Goal: Task Accomplishment & Management: Manage account settings

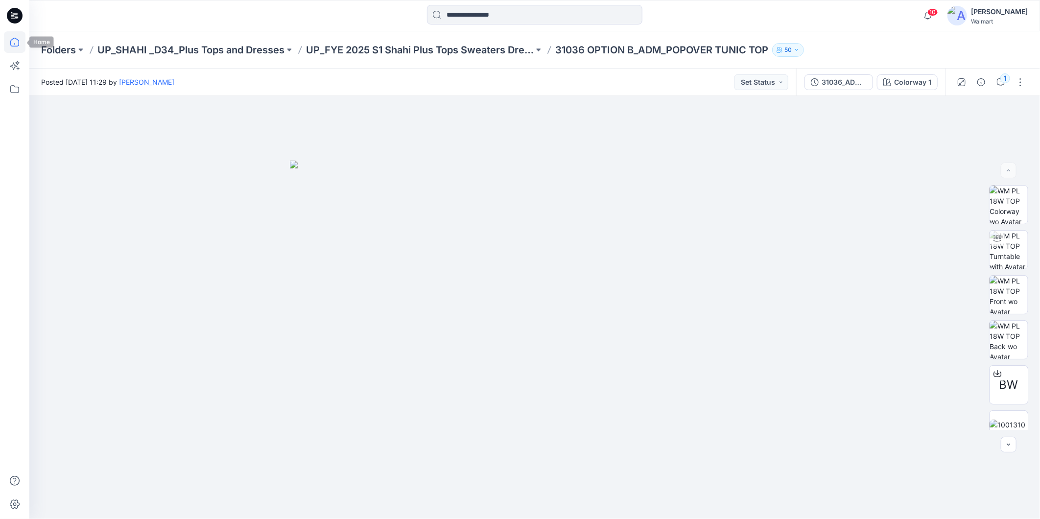
click at [15, 41] on icon at bounding box center [15, 42] width 22 height 22
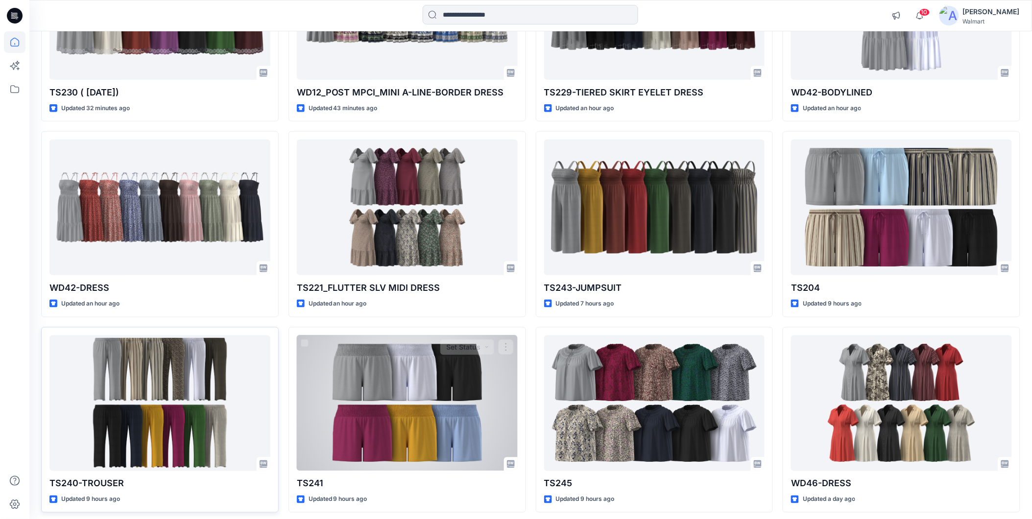
scroll to position [242, 0]
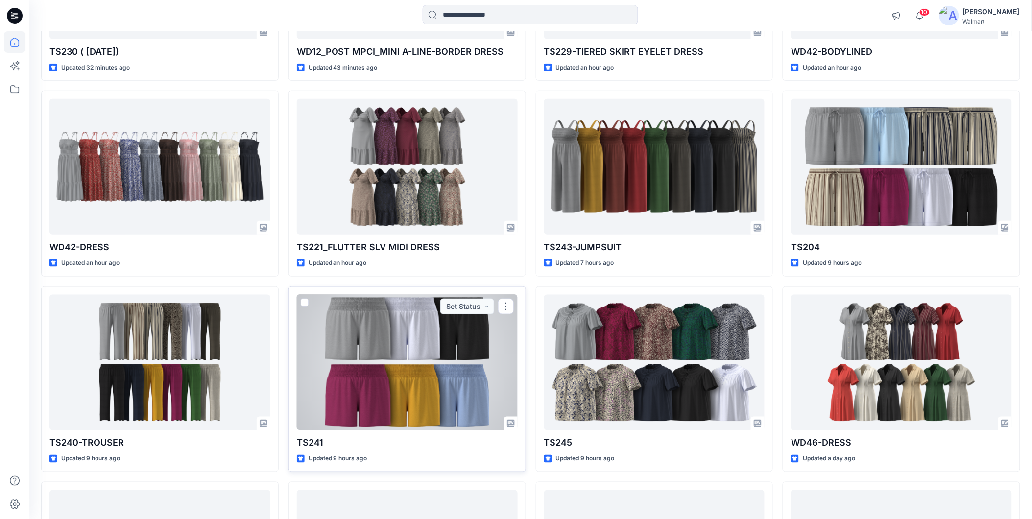
click at [361, 348] on div at bounding box center [407, 363] width 221 height 136
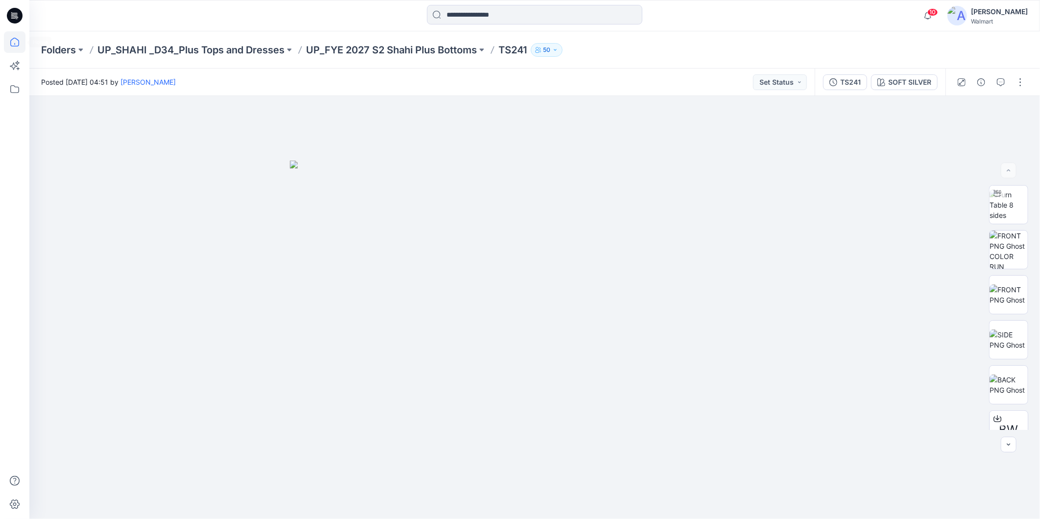
click at [12, 41] on icon at bounding box center [15, 42] width 22 height 22
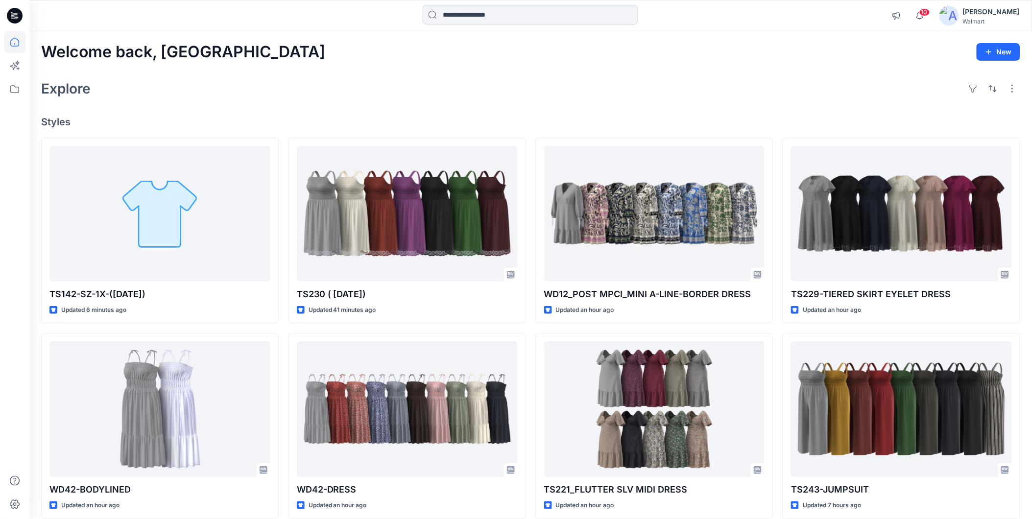
click at [471, 12] on input at bounding box center [530, 15] width 215 height 20
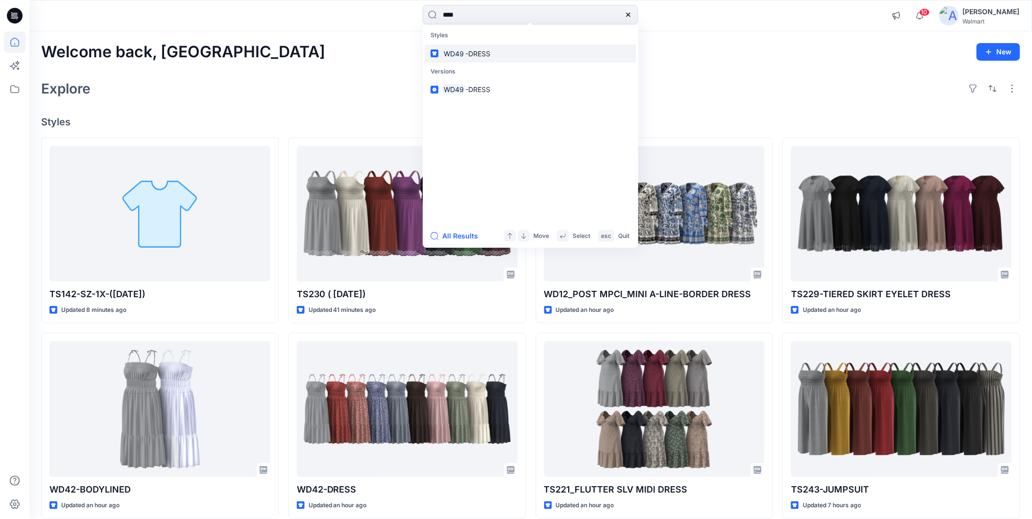
type input "****"
click at [480, 53] on span "-DRESS" at bounding box center [477, 53] width 25 height 8
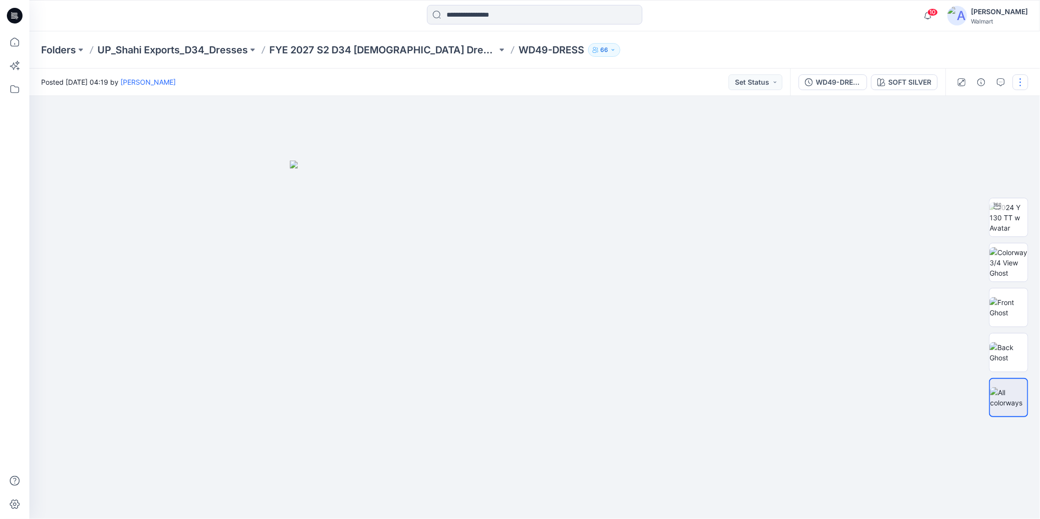
click at [1019, 81] on button "button" at bounding box center [1021, 82] width 16 height 16
drag, startPoint x: 952, startPoint y: 128, endPoint x: 942, endPoint y: 130, distance: 10.0
click at [952, 128] on p "Edit" at bounding box center [958, 132] width 12 height 10
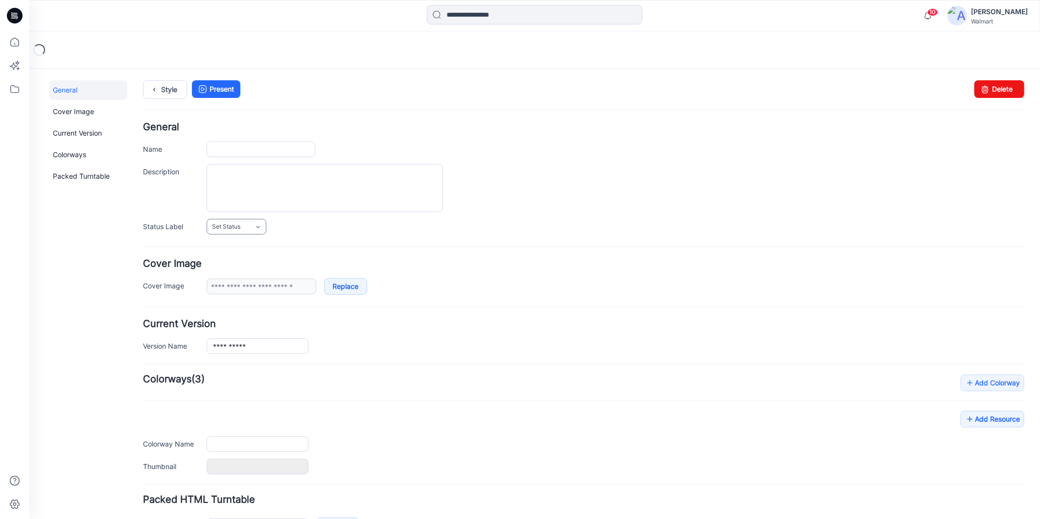
type input "**********"
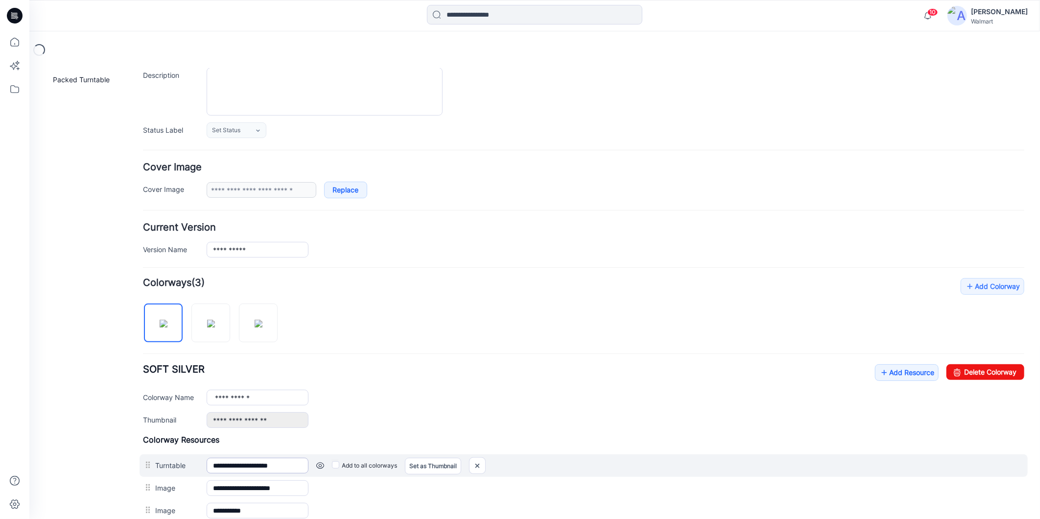
scroll to position [217, 0]
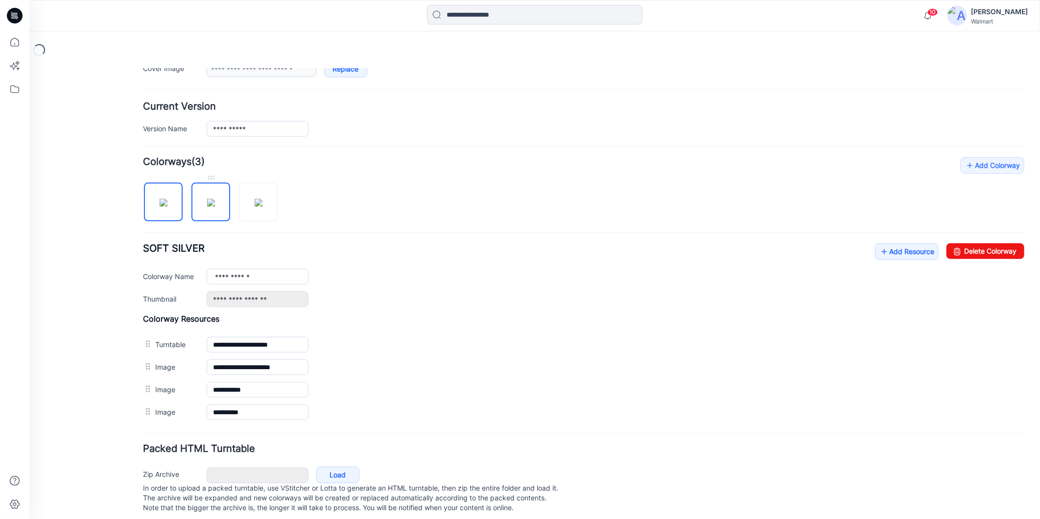
click at [213, 206] on img at bounding box center [211, 202] width 8 height 8
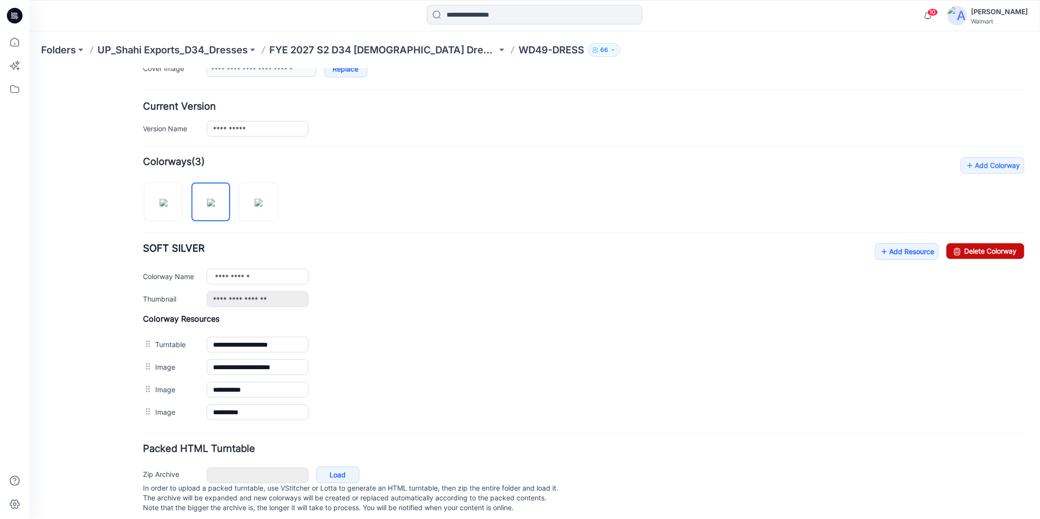
drag, startPoint x: 993, startPoint y: 251, endPoint x: 598, endPoint y: 115, distance: 417.8
click at [993, 251] on link "Delete Colorway" at bounding box center [985, 251] width 78 height 16
type input "**********"
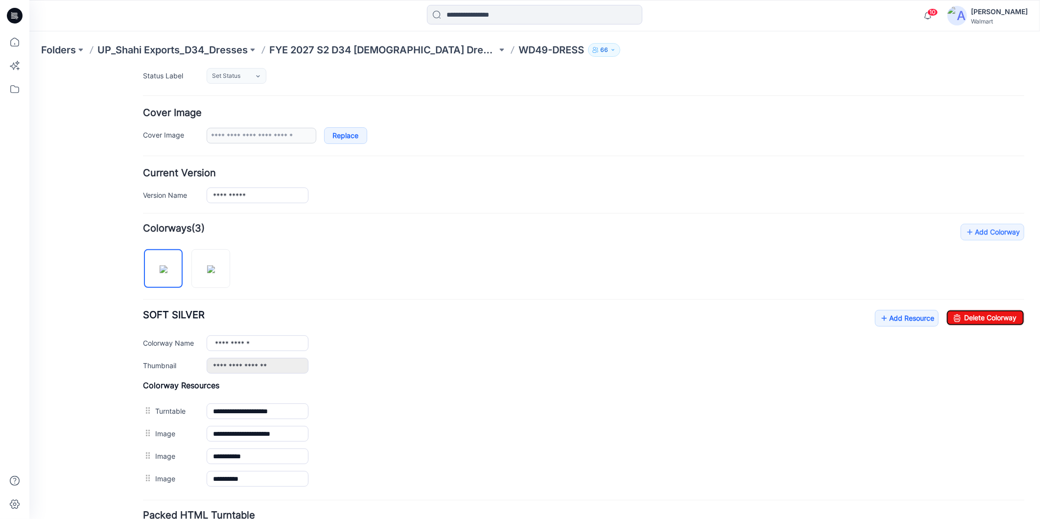
scroll to position [54, 0]
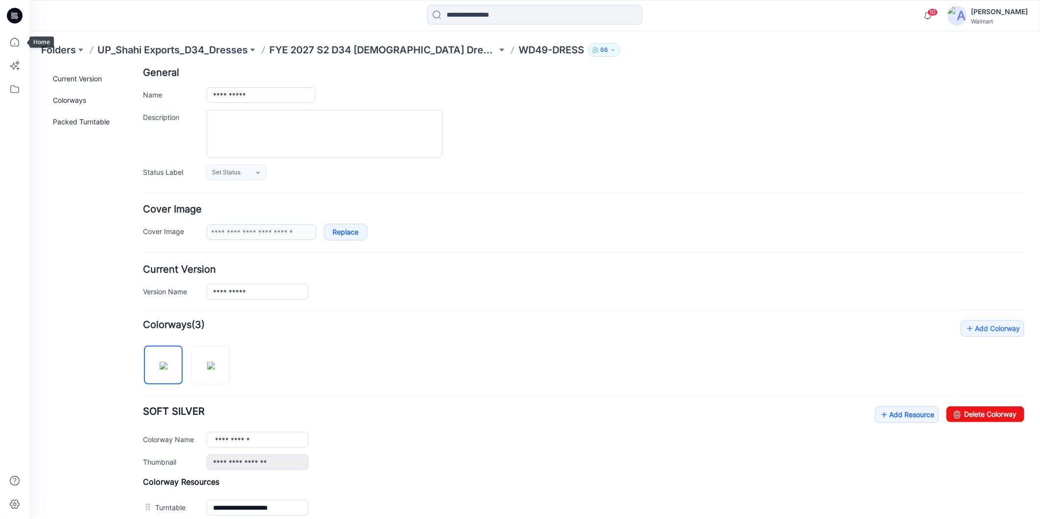
click at [2, 41] on div at bounding box center [14, 259] width 29 height 519
click at [15, 41] on icon at bounding box center [15, 42] width 22 height 22
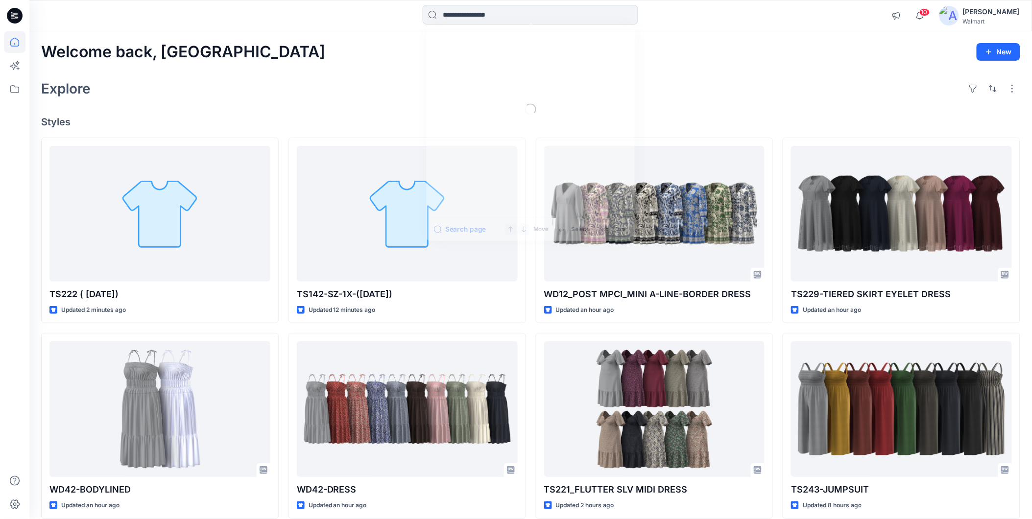
click at [455, 14] on input at bounding box center [530, 15] width 215 height 20
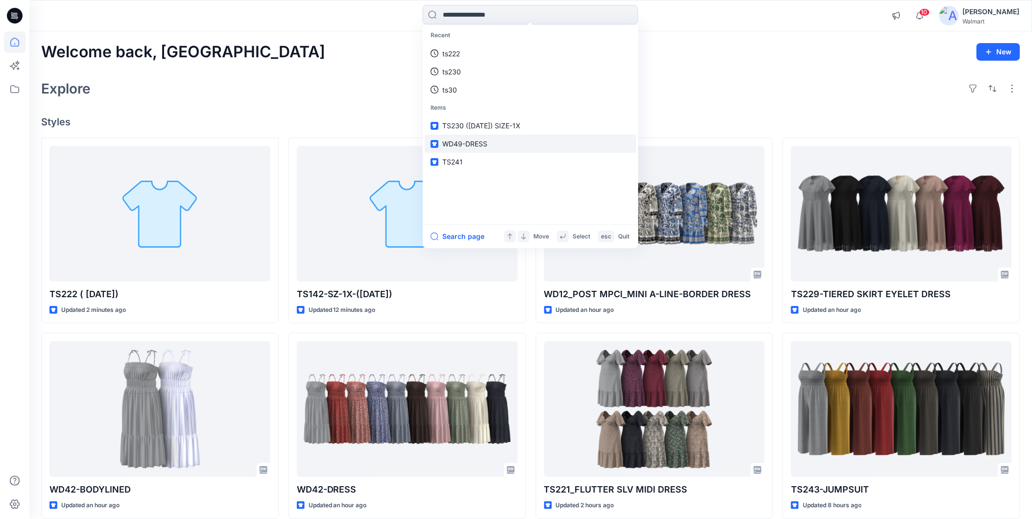
click at [456, 144] on span "WD49-DRESS" at bounding box center [464, 144] width 45 height 8
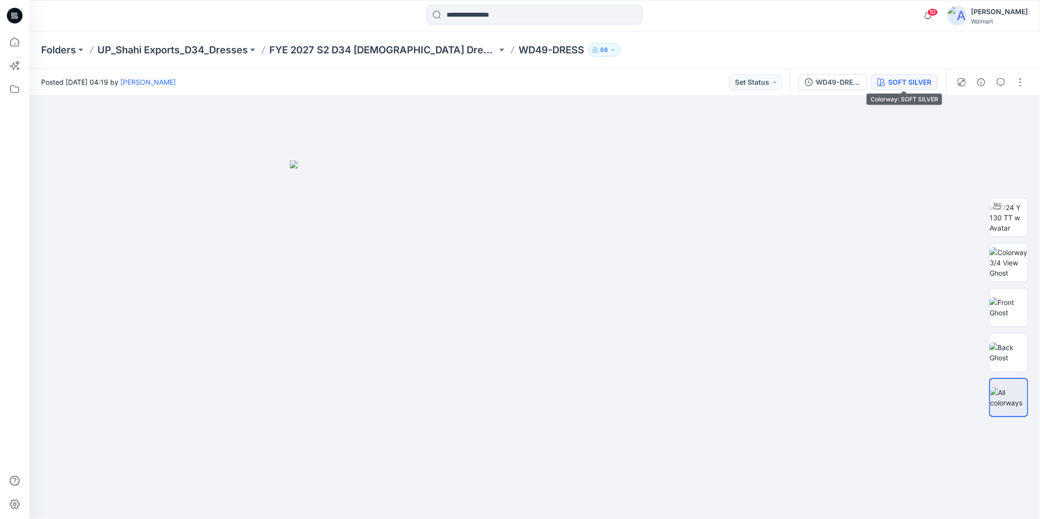
click at [906, 80] on div "SOFT SILVER" at bounding box center [909, 82] width 43 height 11
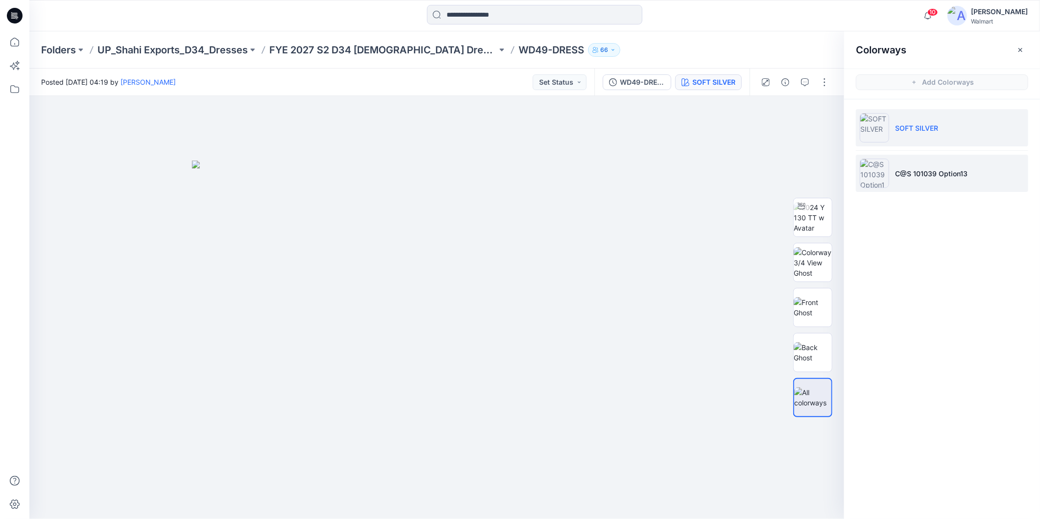
click at [905, 174] on p "C@S 101039 Option13" at bounding box center [931, 173] width 72 height 10
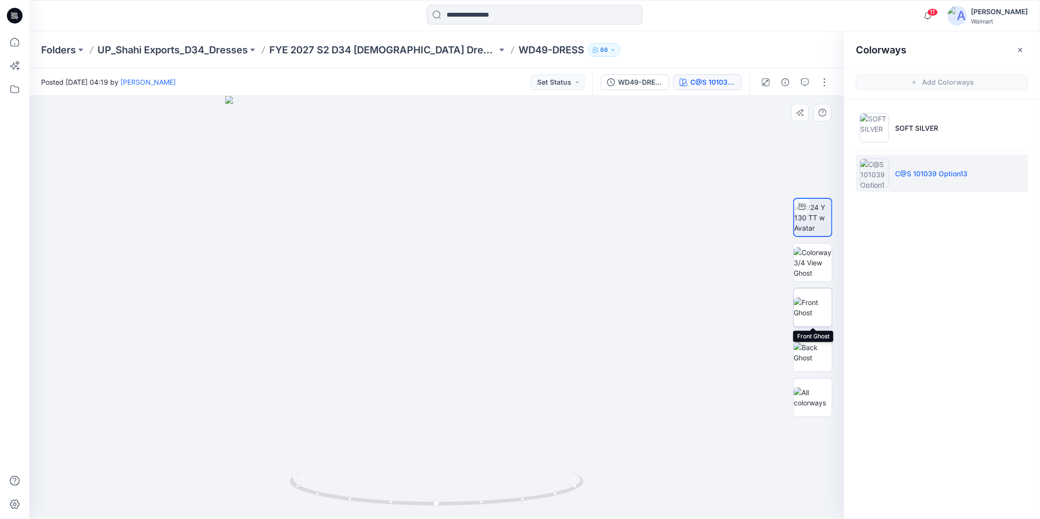
click at [812, 307] on img at bounding box center [813, 307] width 38 height 21
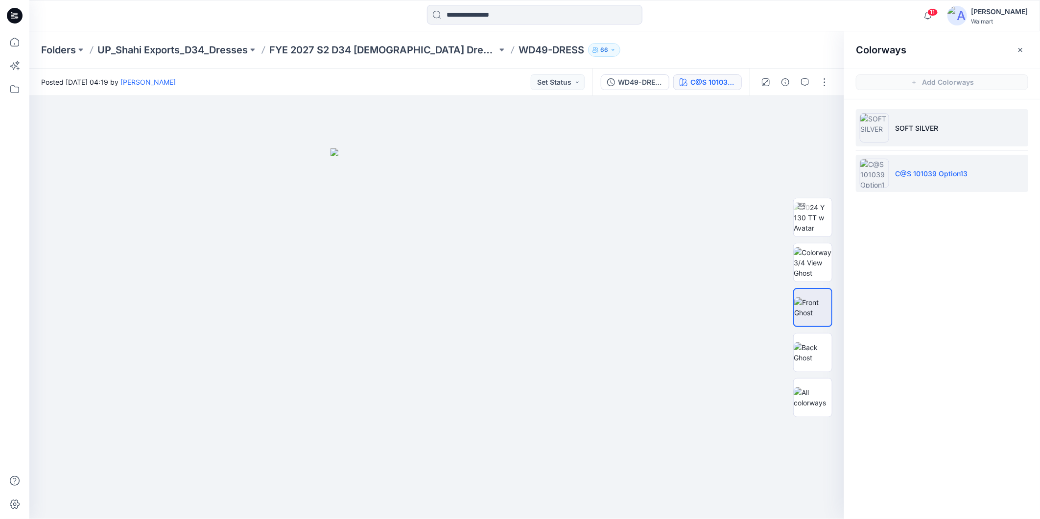
click at [898, 129] on p "SOFT SILVER" at bounding box center [916, 128] width 43 height 10
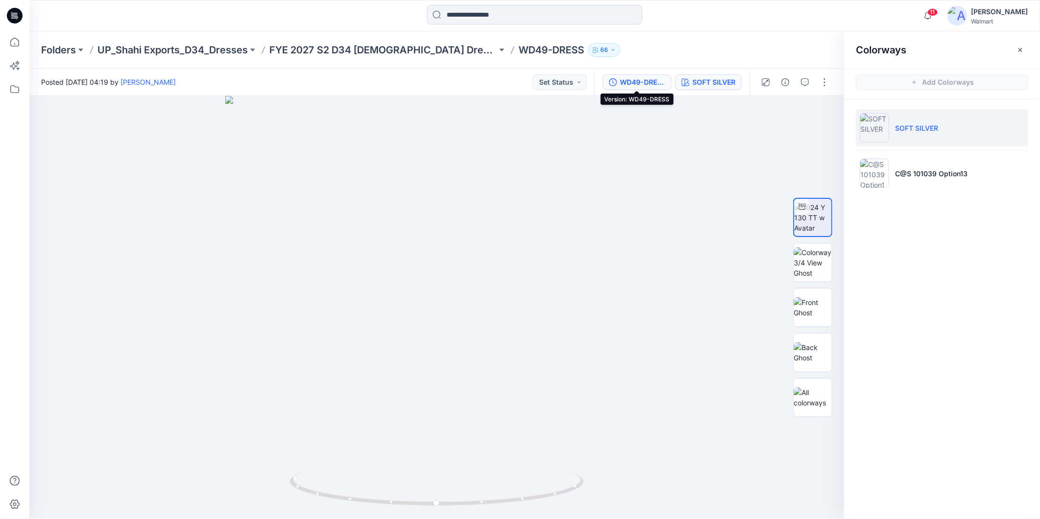
drag, startPoint x: 632, startPoint y: 81, endPoint x: 638, endPoint y: 81, distance: 6.4
click at [634, 81] on div "WD49-DRESS" at bounding box center [642, 82] width 45 height 11
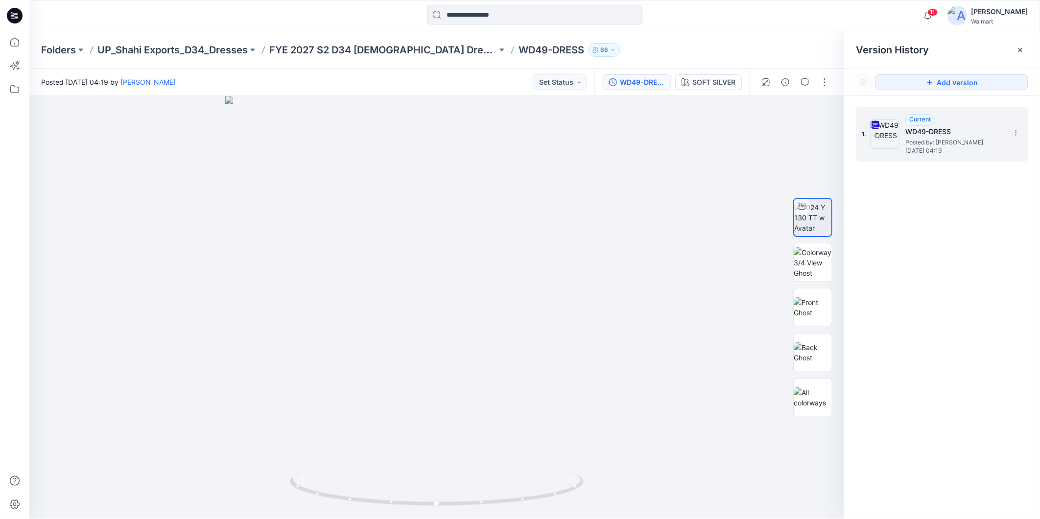
click at [906, 139] on div "Current WD49-DRESS Posted by: Rahul Singh Monday, August 11, 2025 04:19" at bounding box center [954, 134] width 98 height 40
